Goal: Task Accomplishment & Management: Manage account settings

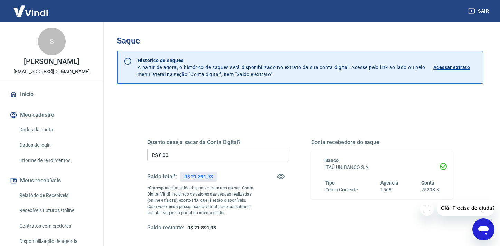
click at [244, 150] on input "R$ 0,00" at bounding box center [218, 154] width 142 height 13
click at [240, 156] on input "R$ 0,00" at bounding box center [218, 154] width 142 height 13
type input "R$ 21.890,00"
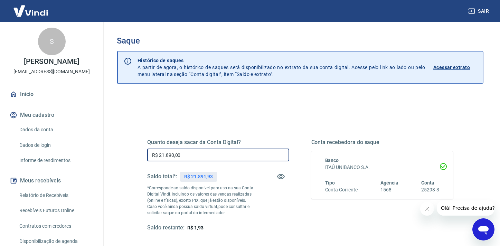
click at [428, 207] on icon "Fechar mensagem da empresa" at bounding box center [427, 209] width 6 height 6
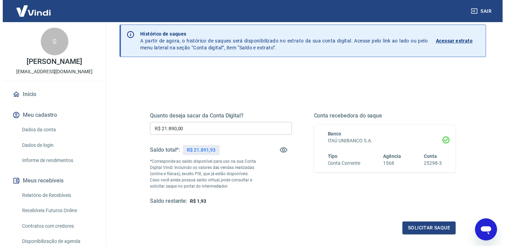
scroll to position [27, 0]
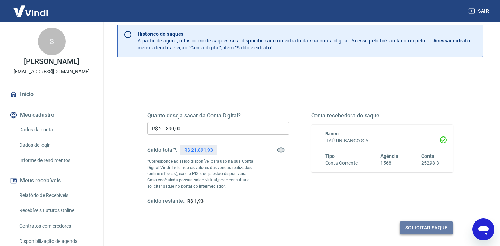
click at [417, 226] on button "Solicitar saque" at bounding box center [426, 227] width 53 height 13
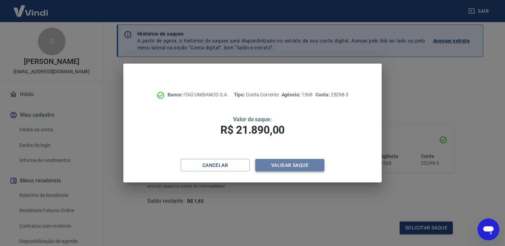
click at [309, 163] on button "Validar saque" at bounding box center [289, 165] width 69 height 13
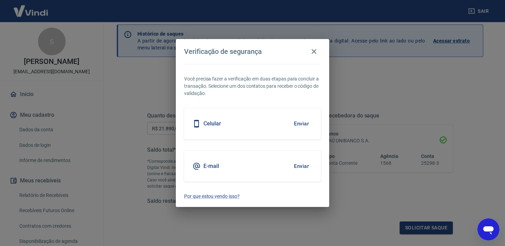
click at [305, 167] on button "Enviar" at bounding box center [301, 166] width 22 height 15
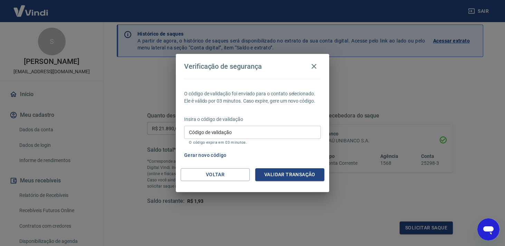
click at [262, 137] on input "Código de validação" at bounding box center [252, 132] width 137 height 13
type input "961553"
click at [304, 172] on button "Validar transação" at bounding box center [289, 174] width 69 height 13
